Goal: Transaction & Acquisition: Purchase product/service

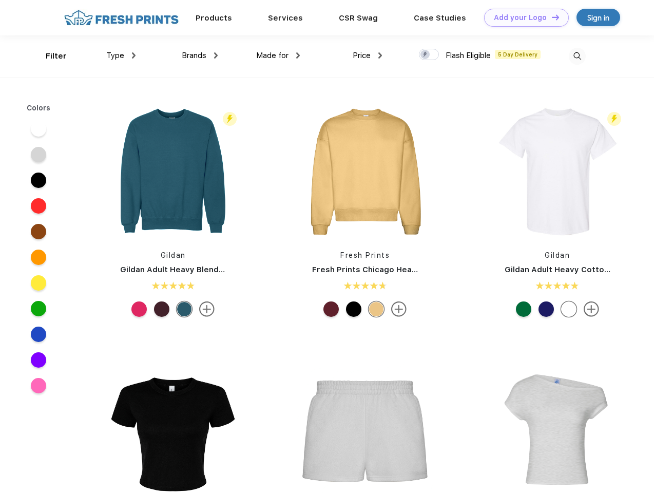
scroll to position [1, 0]
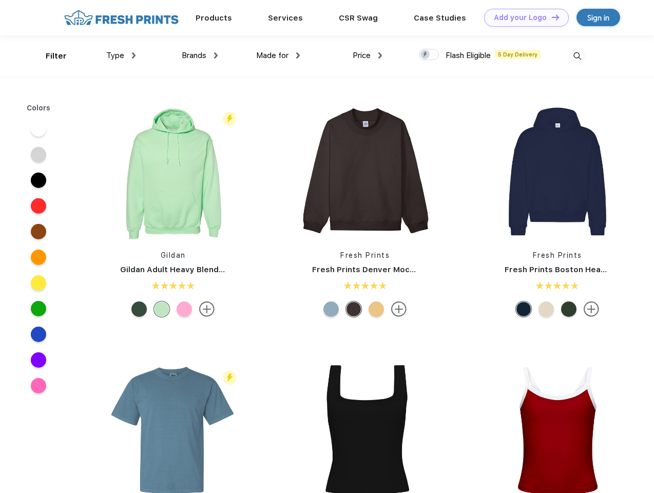
click at [523, 17] on link "Add your Logo Design Tool" at bounding box center [526, 18] width 85 height 18
click at [0, 0] on div "Design Tool" at bounding box center [0, 0] width 0 height 0
click at [551, 17] on link "Add your Logo Design Tool" at bounding box center [526, 18] width 85 height 18
click at [49, 56] on div "Filter" at bounding box center [56, 56] width 21 height 12
click at [121, 55] on span "Type" at bounding box center [115, 55] width 18 height 9
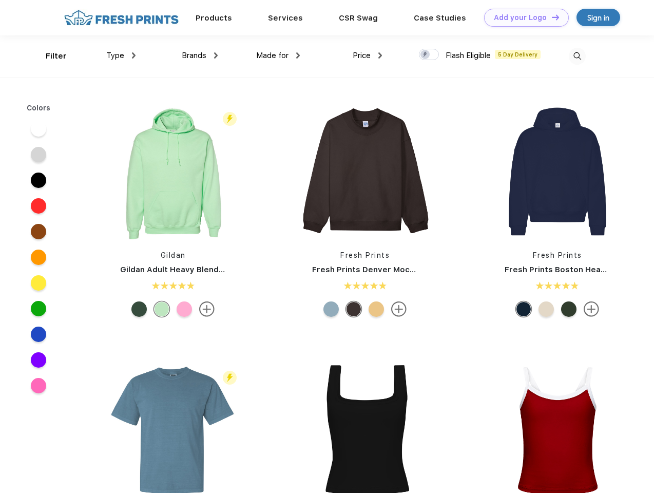
click at [200, 55] on span "Brands" at bounding box center [194, 55] width 25 height 9
click at [278, 55] on span "Made for" at bounding box center [272, 55] width 32 height 9
click at [368, 55] on span "Price" at bounding box center [362, 55] width 18 height 9
click at [429, 55] on div at bounding box center [429, 54] width 20 height 11
click at [426, 55] on input "checkbox" at bounding box center [422, 51] width 7 height 7
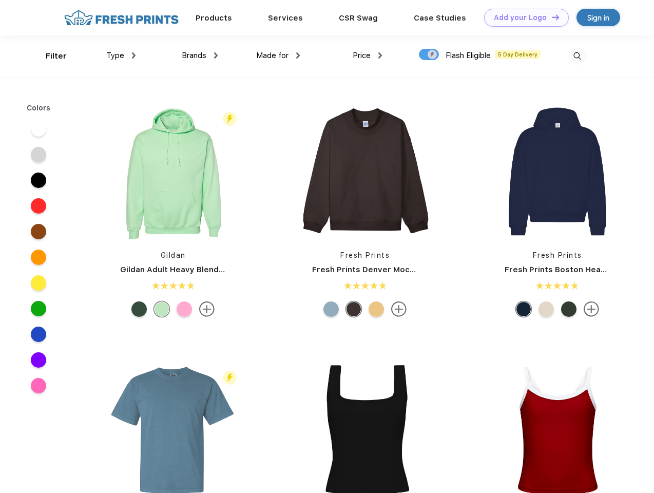
click at [577, 56] on img at bounding box center [577, 56] width 17 height 17
